Goal: Navigation & Orientation: Find specific page/section

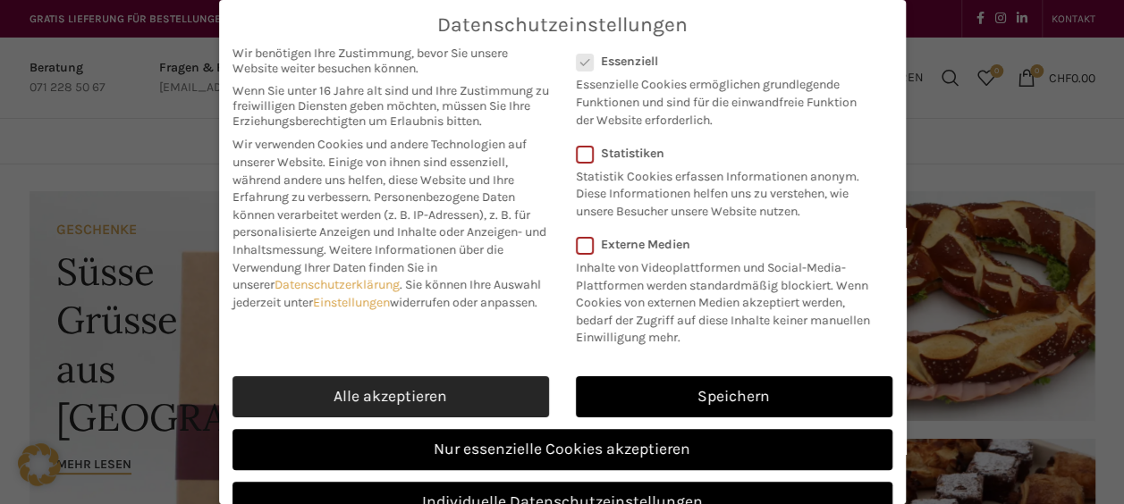
click at [495, 416] on link "Alle akzeptieren" at bounding box center [391, 397] width 317 height 41
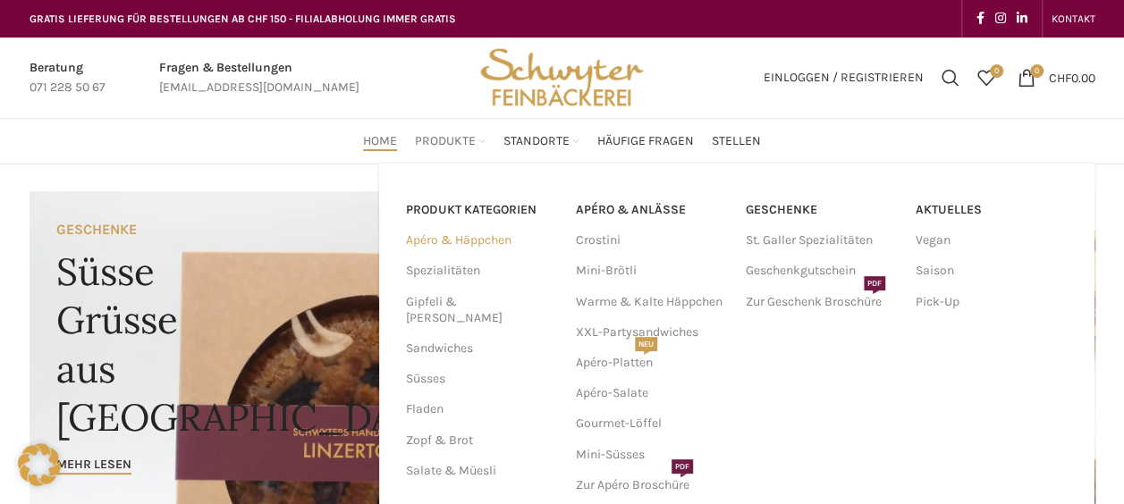
scroll to position [60, 0]
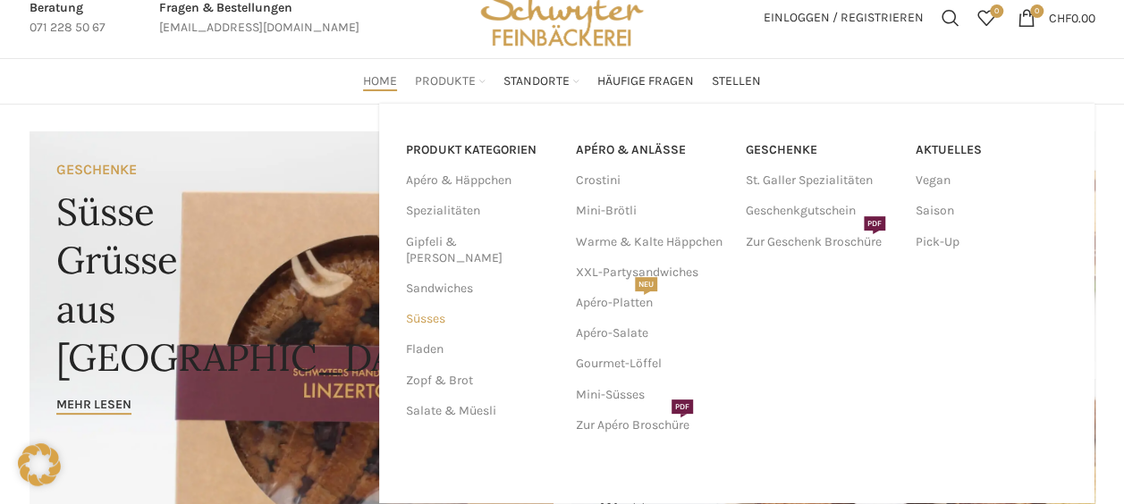
click at [435, 304] on link "Süsses" at bounding box center [480, 319] width 148 height 30
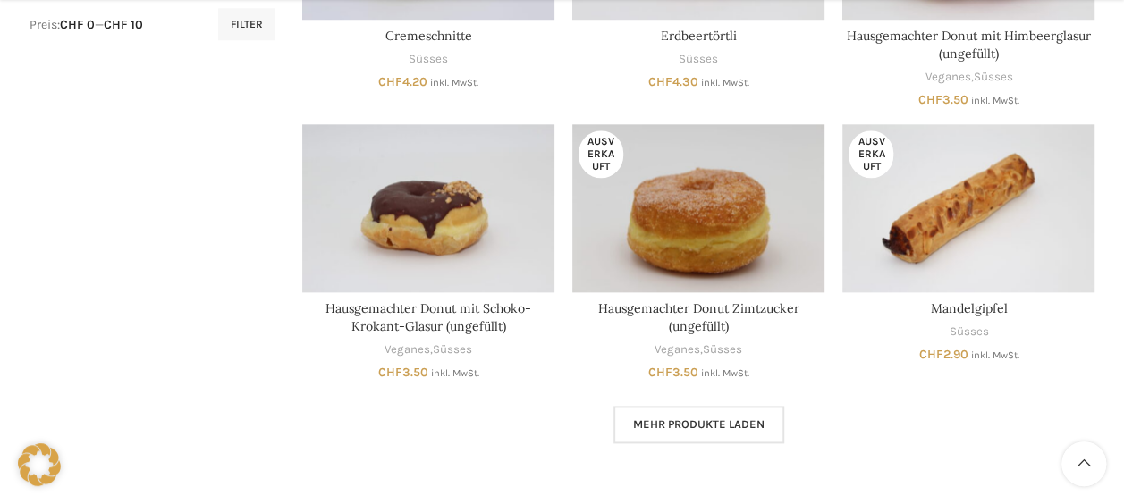
scroll to position [1001, 0]
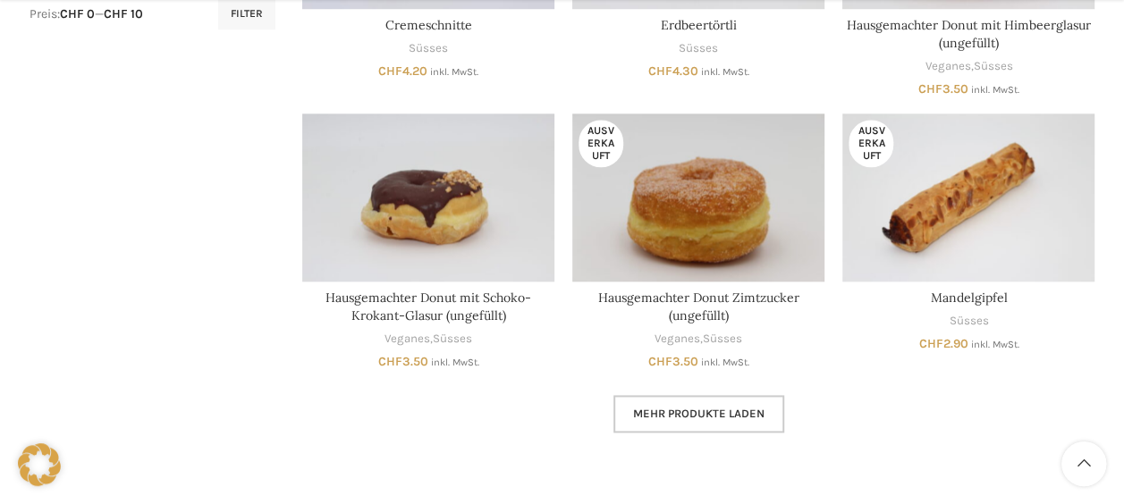
click at [731, 424] on link "Mehr Produkte laden" at bounding box center [699, 414] width 171 height 38
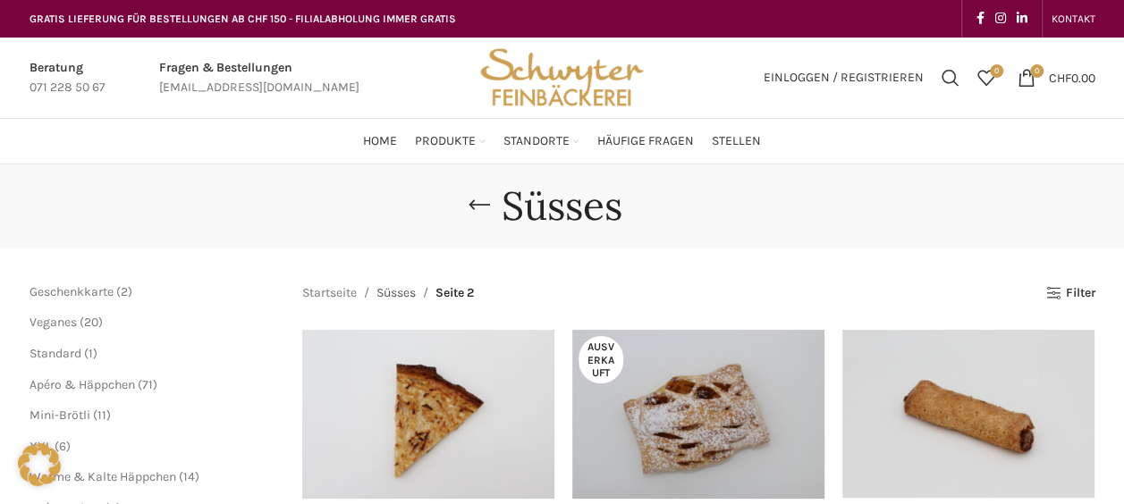
click at [406, 289] on link "Süsses" at bounding box center [396, 294] width 39 height 20
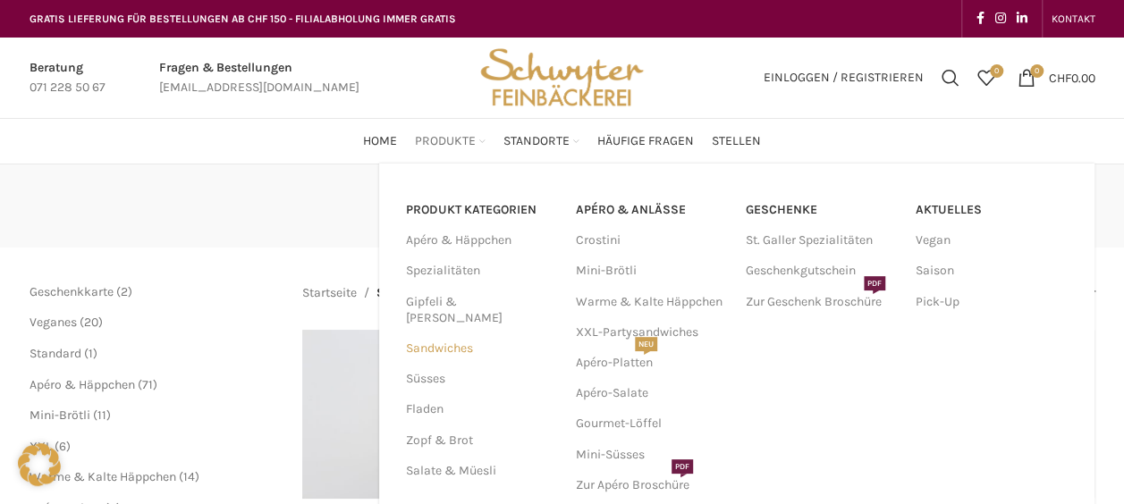
click at [453, 335] on link "Sandwiches" at bounding box center [480, 349] width 148 height 30
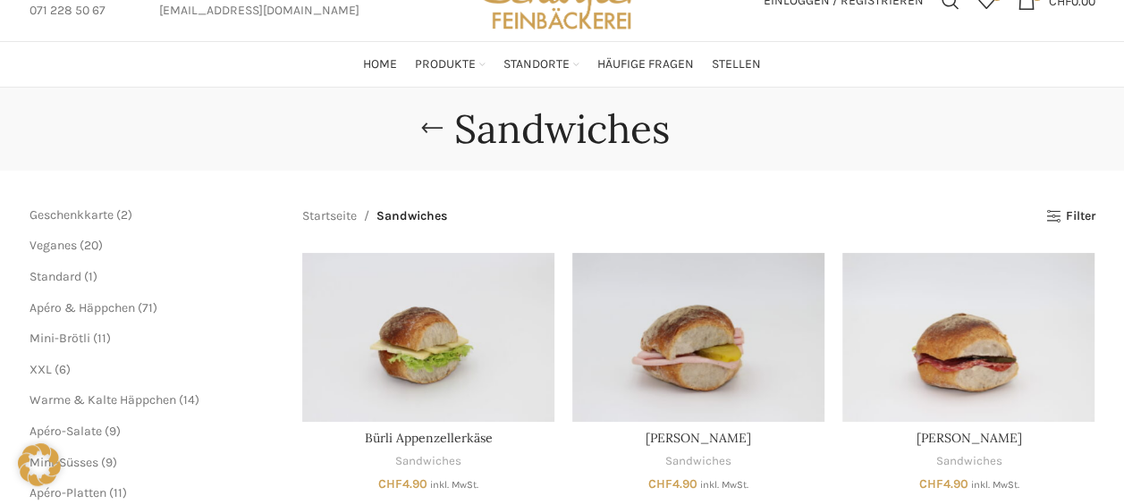
scroll to position [76, 0]
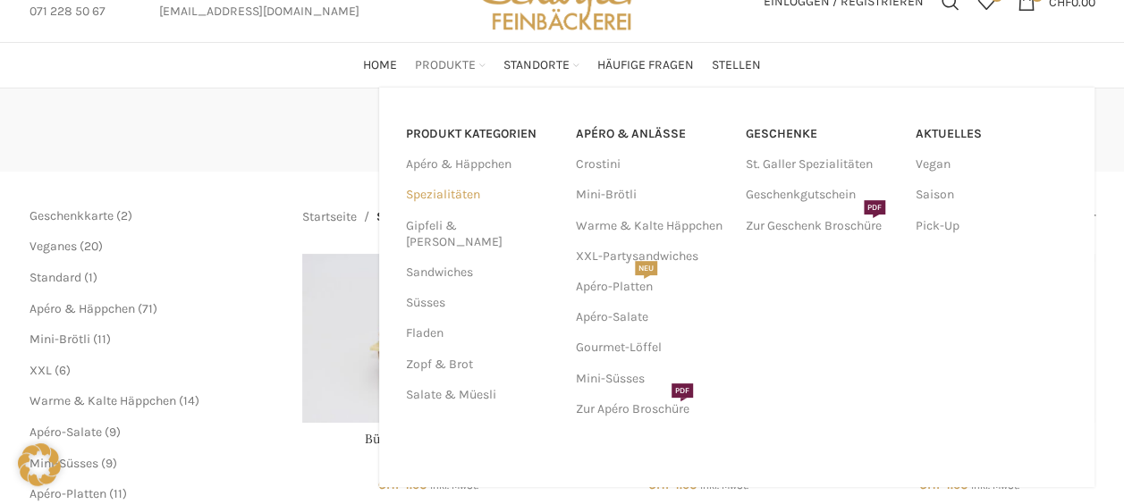
click at [454, 190] on link "Spezialitäten" at bounding box center [480, 195] width 148 height 30
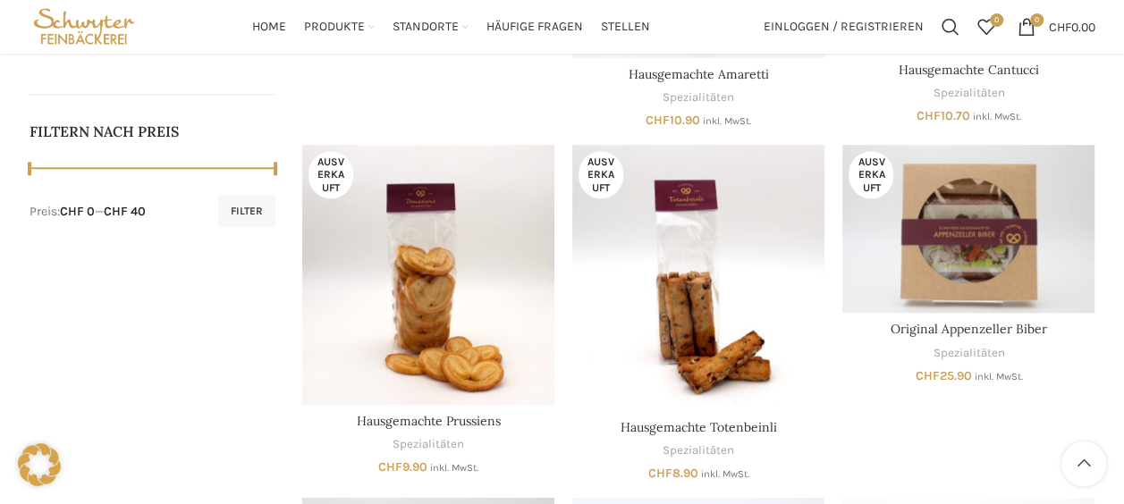
scroll to position [773, 0]
